Goal: Information Seeking & Learning: Learn about a topic

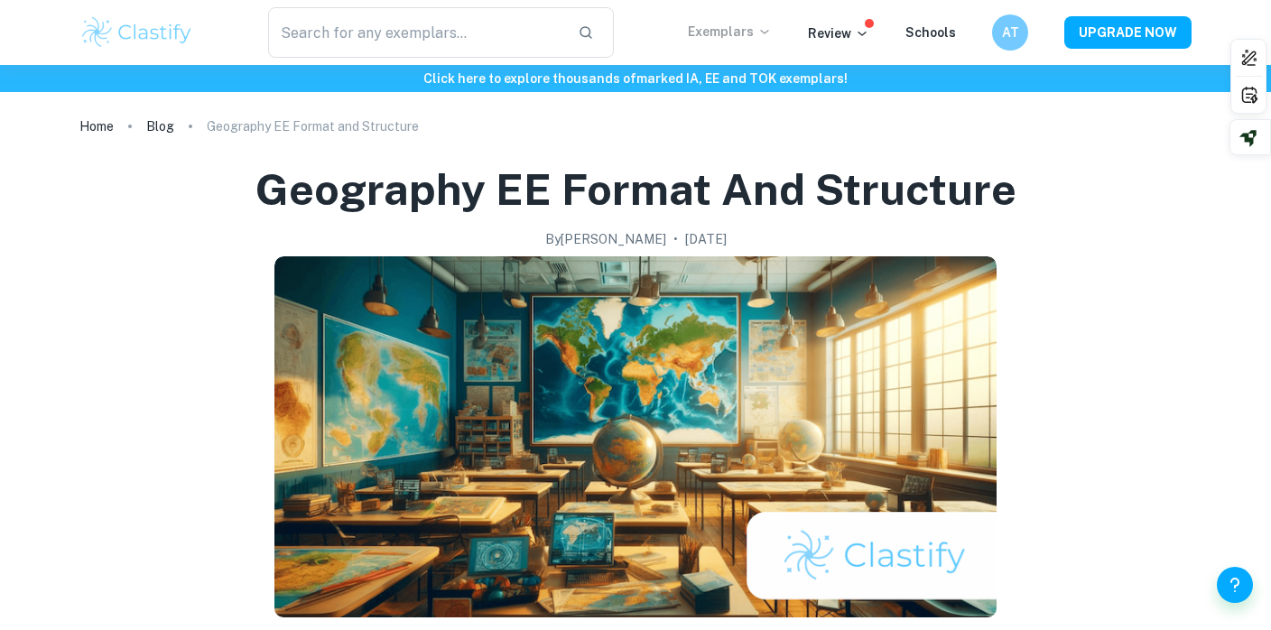
click at [758, 32] on p "Exemplars" at bounding box center [730, 32] width 84 height 20
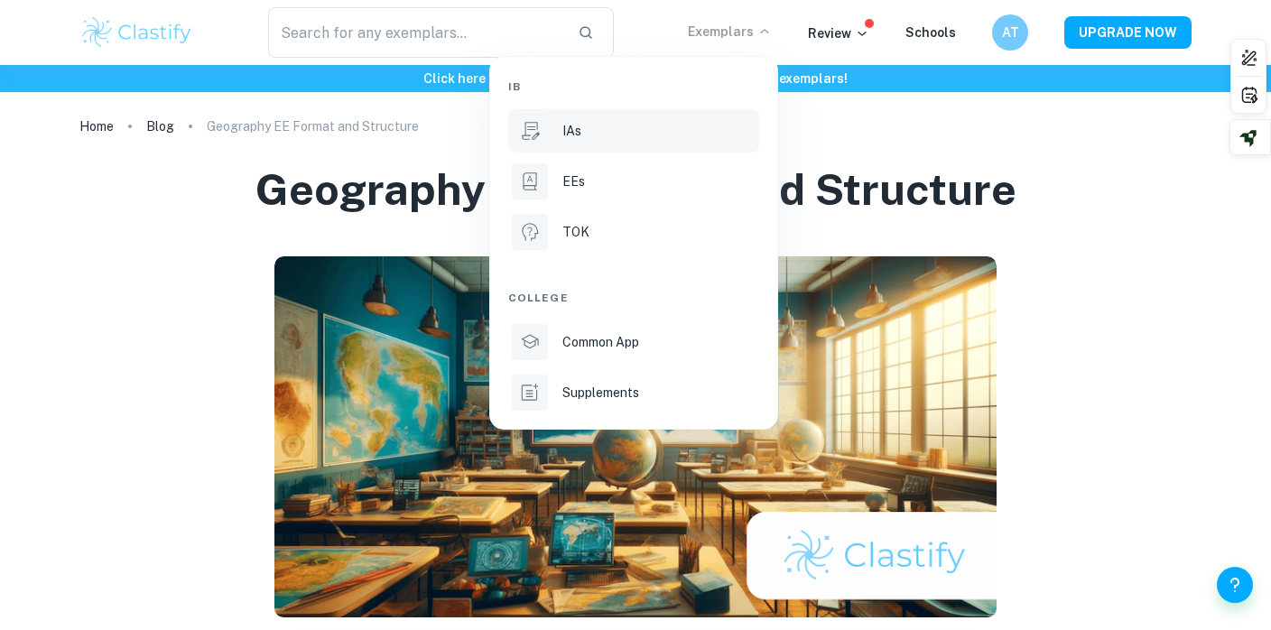
click at [688, 129] on div "IAs" at bounding box center [658, 131] width 193 height 20
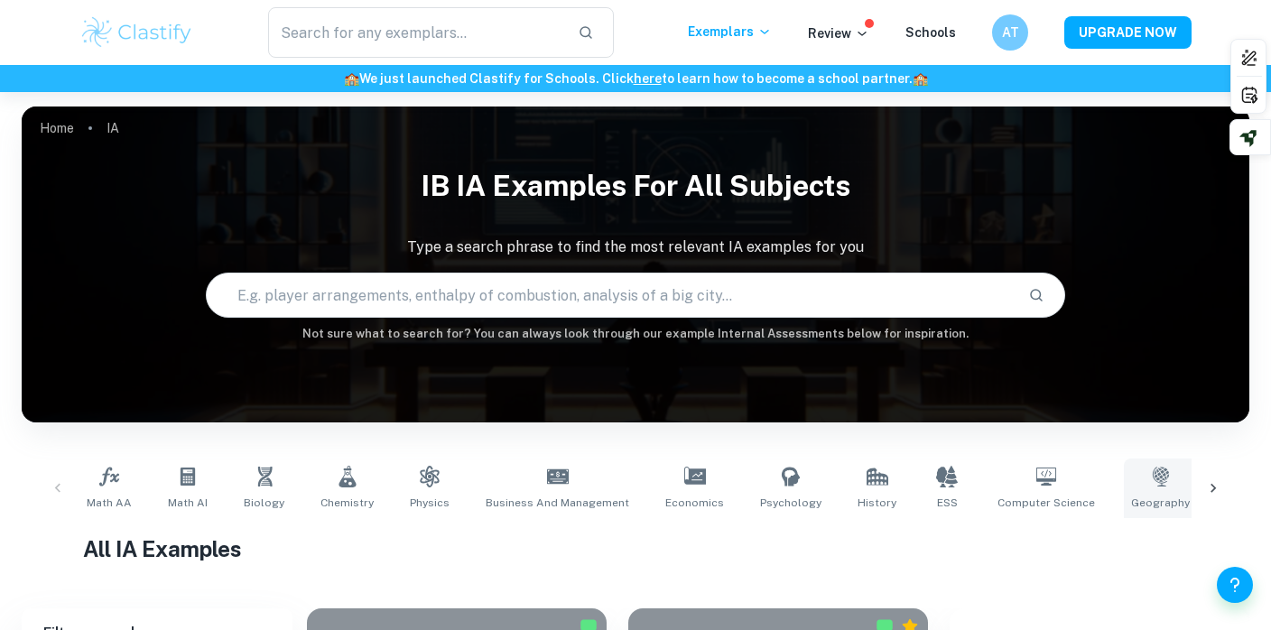
click at [1151, 476] on icon at bounding box center [1159, 477] width 16 height 20
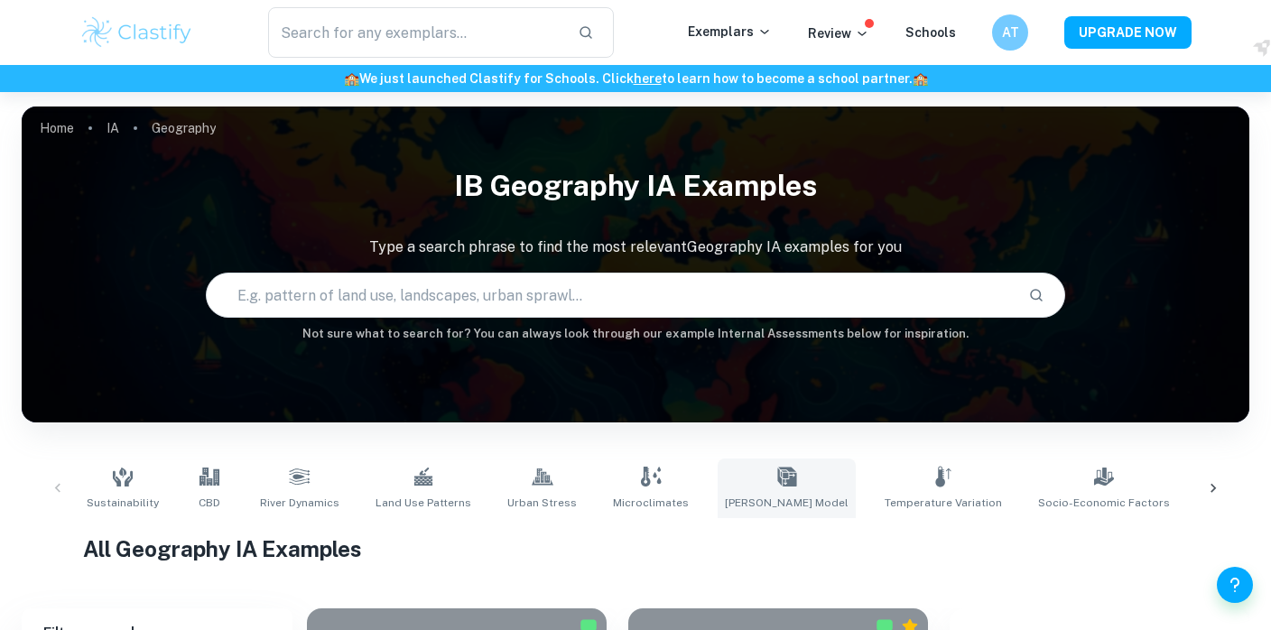
click at [735, 485] on link "[PERSON_NAME] Model" at bounding box center [786, 488] width 138 height 60
type input "[PERSON_NAME] Model"
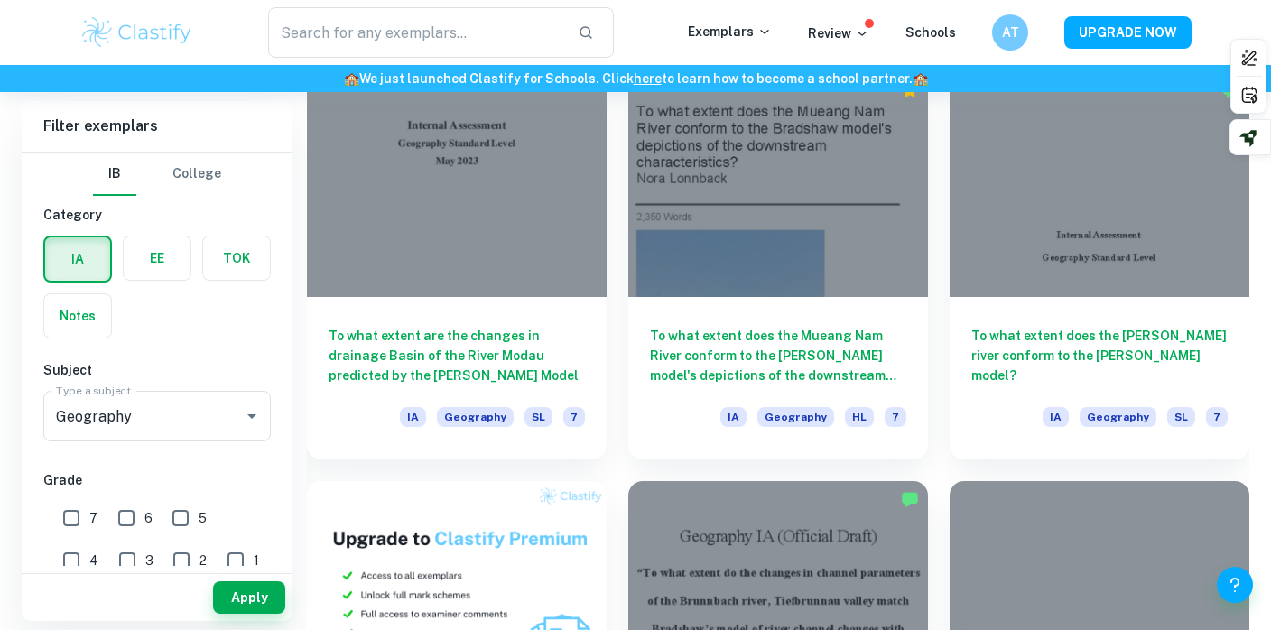
scroll to position [947, 0]
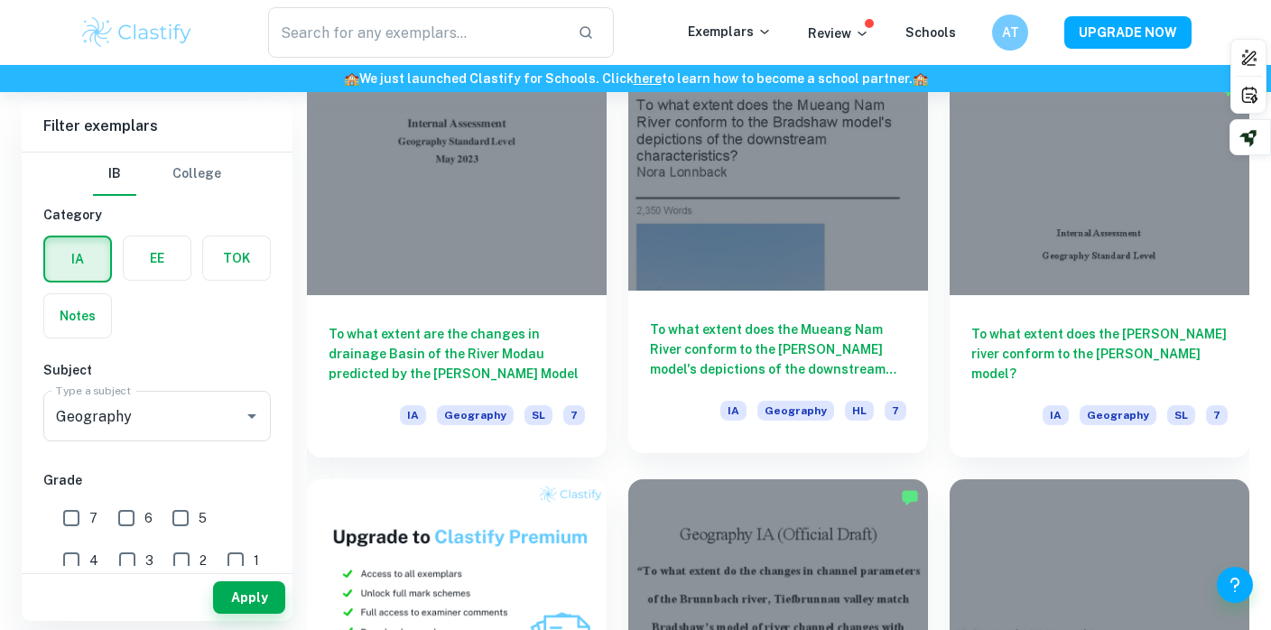
click at [757, 335] on h6 "To what extent does the Mueang Nam River conform to the [PERSON_NAME] model's d…" at bounding box center [778, 349] width 256 height 60
